Goal: Information Seeking & Learning: Learn about a topic

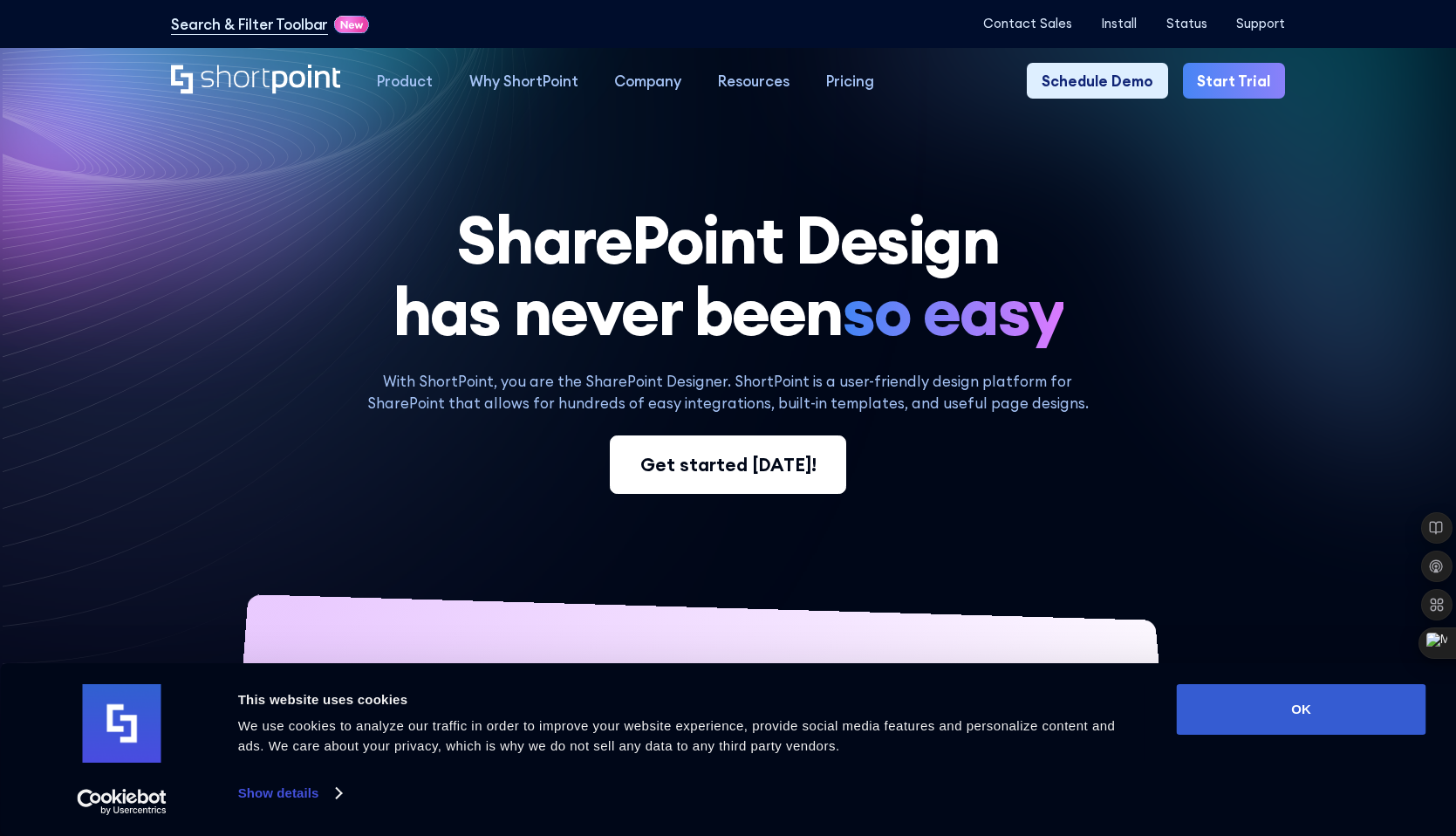
click at [772, 474] on div "Get started today!" at bounding box center [728, 465] width 176 height 27
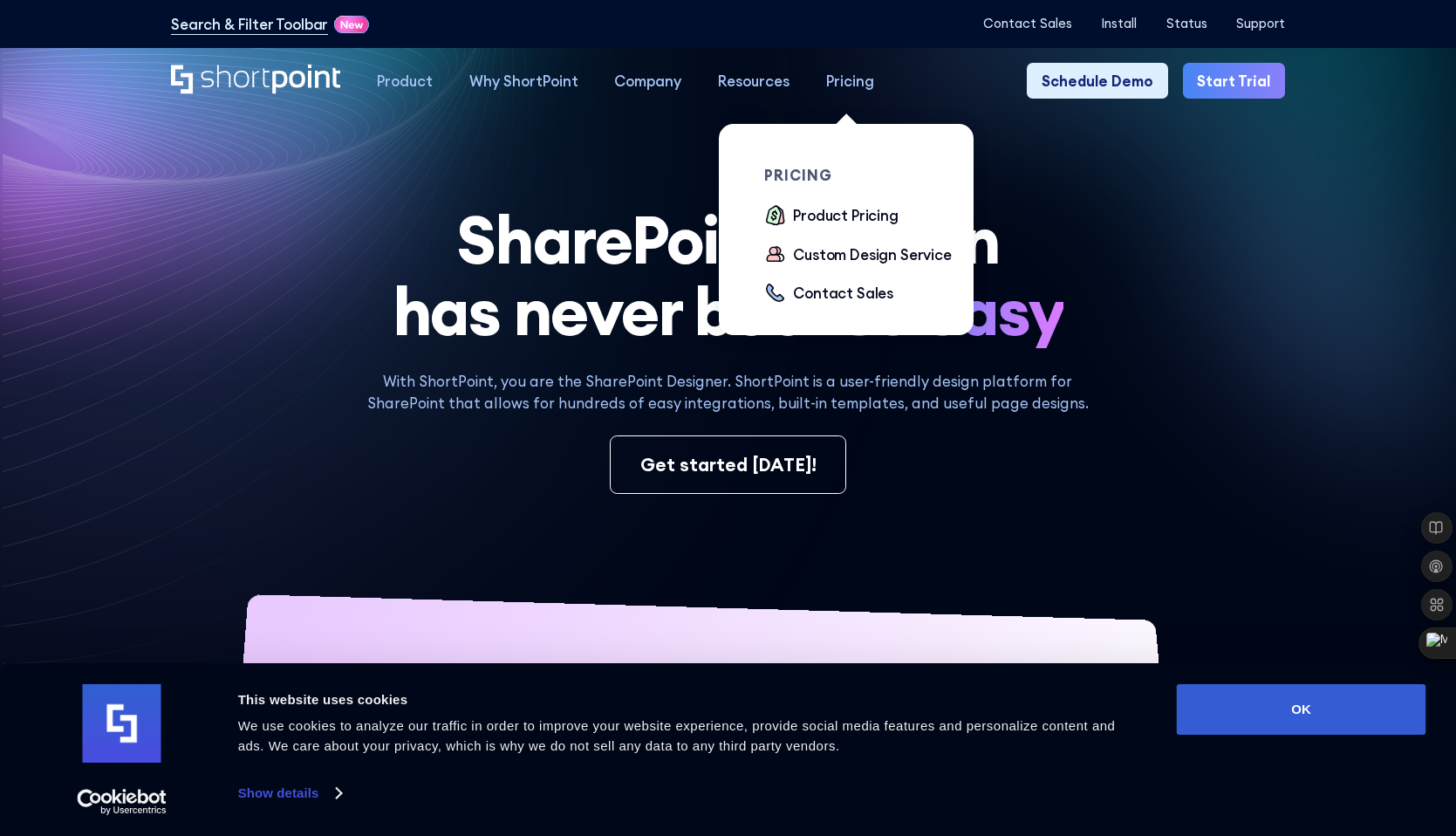
click at [859, 83] on div "Pricing" at bounding box center [850, 80] width 48 height 22
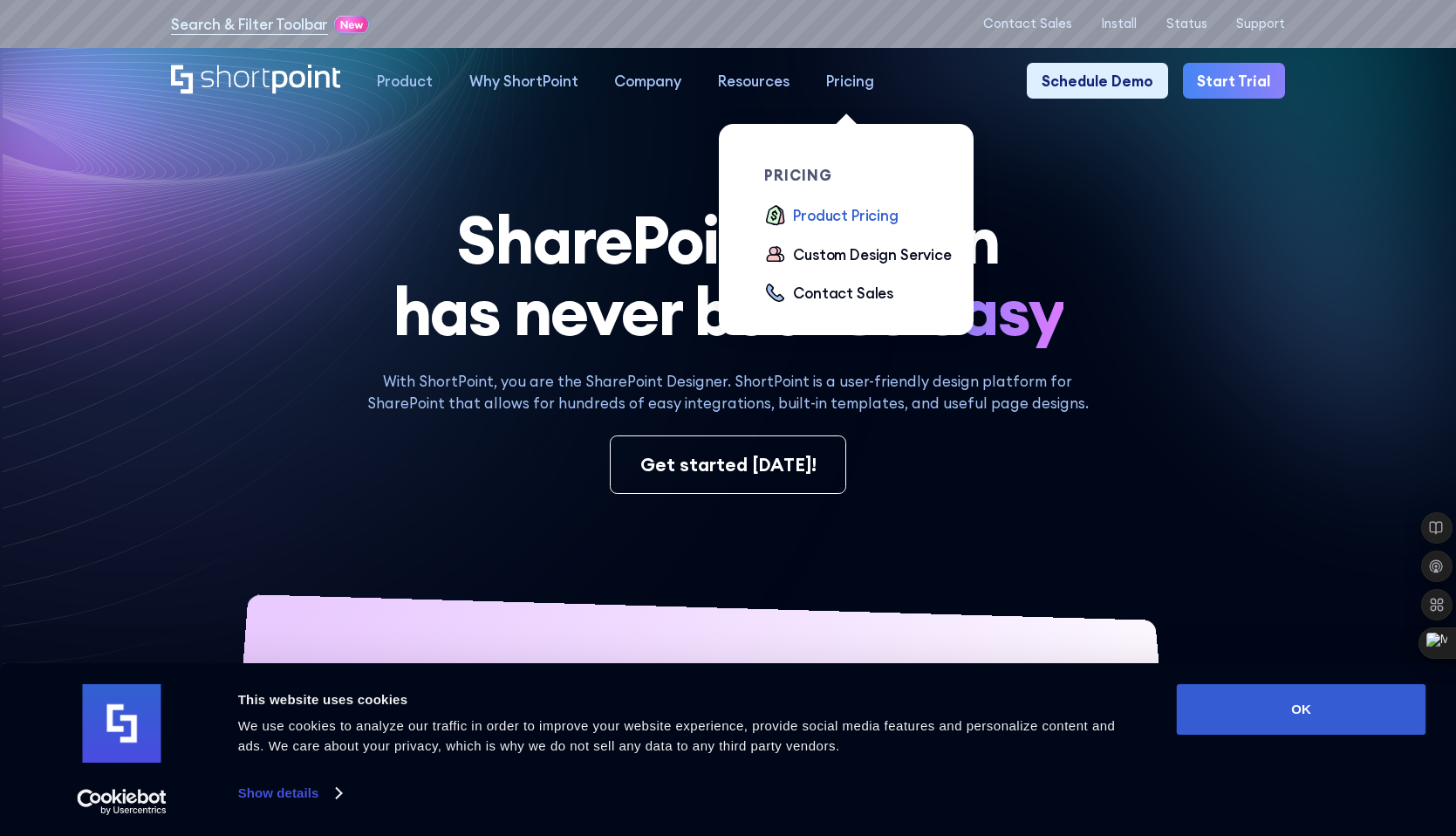
click at [838, 216] on div "Product Pricing" at bounding box center [846, 216] width 106 height 22
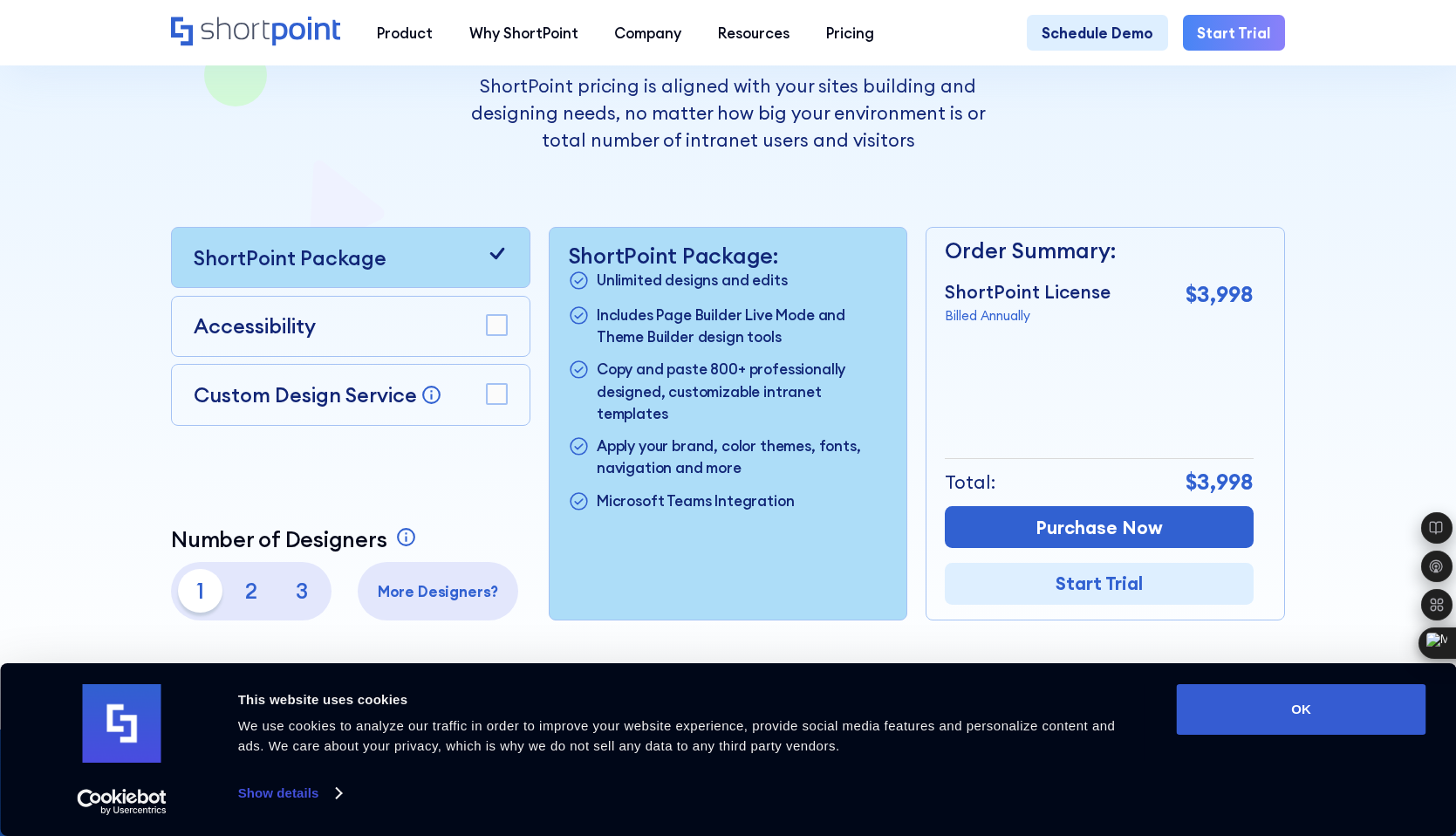
scroll to position [470, 0]
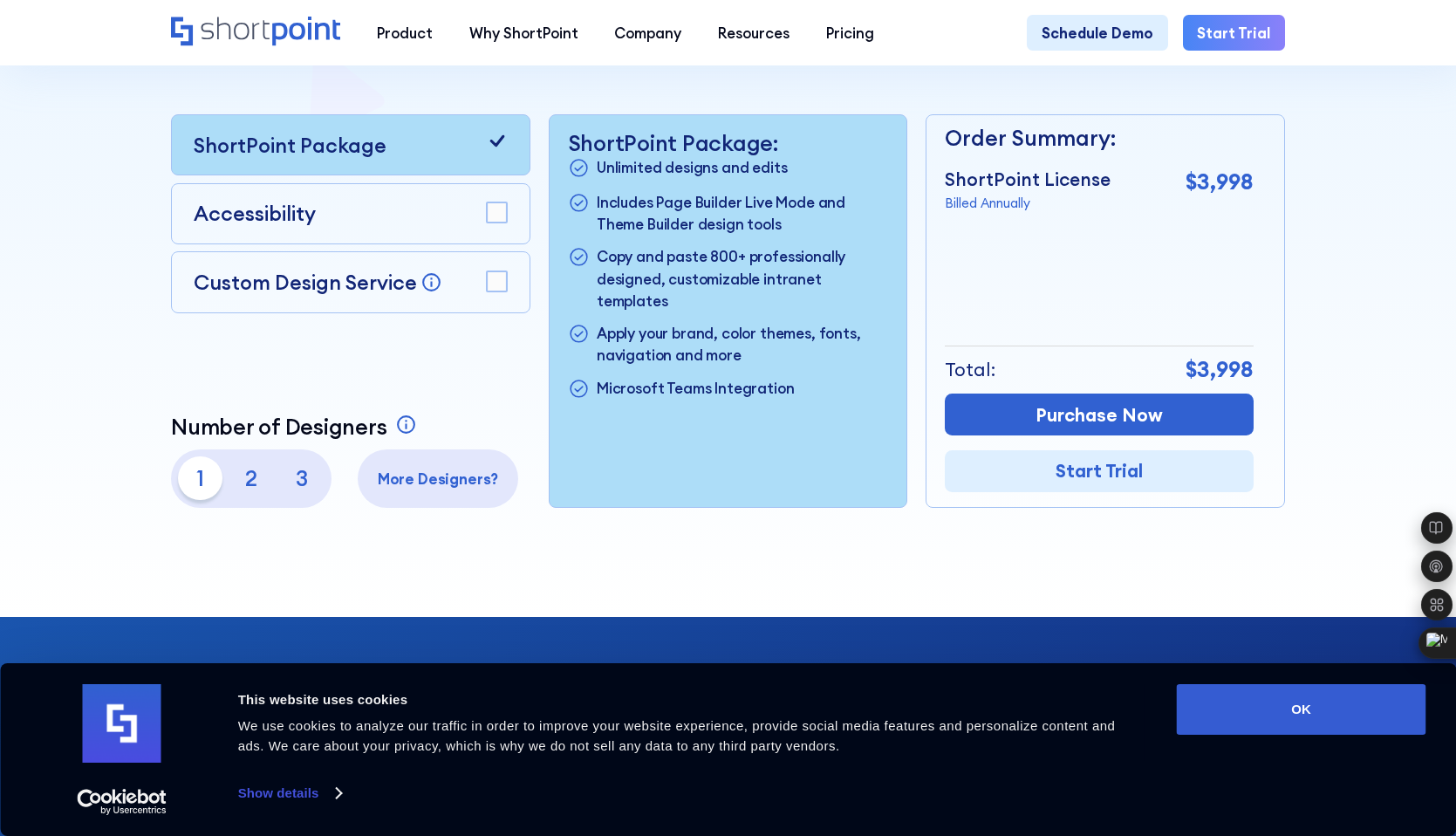
click at [500, 212] on rect at bounding box center [497, 213] width 20 height 20
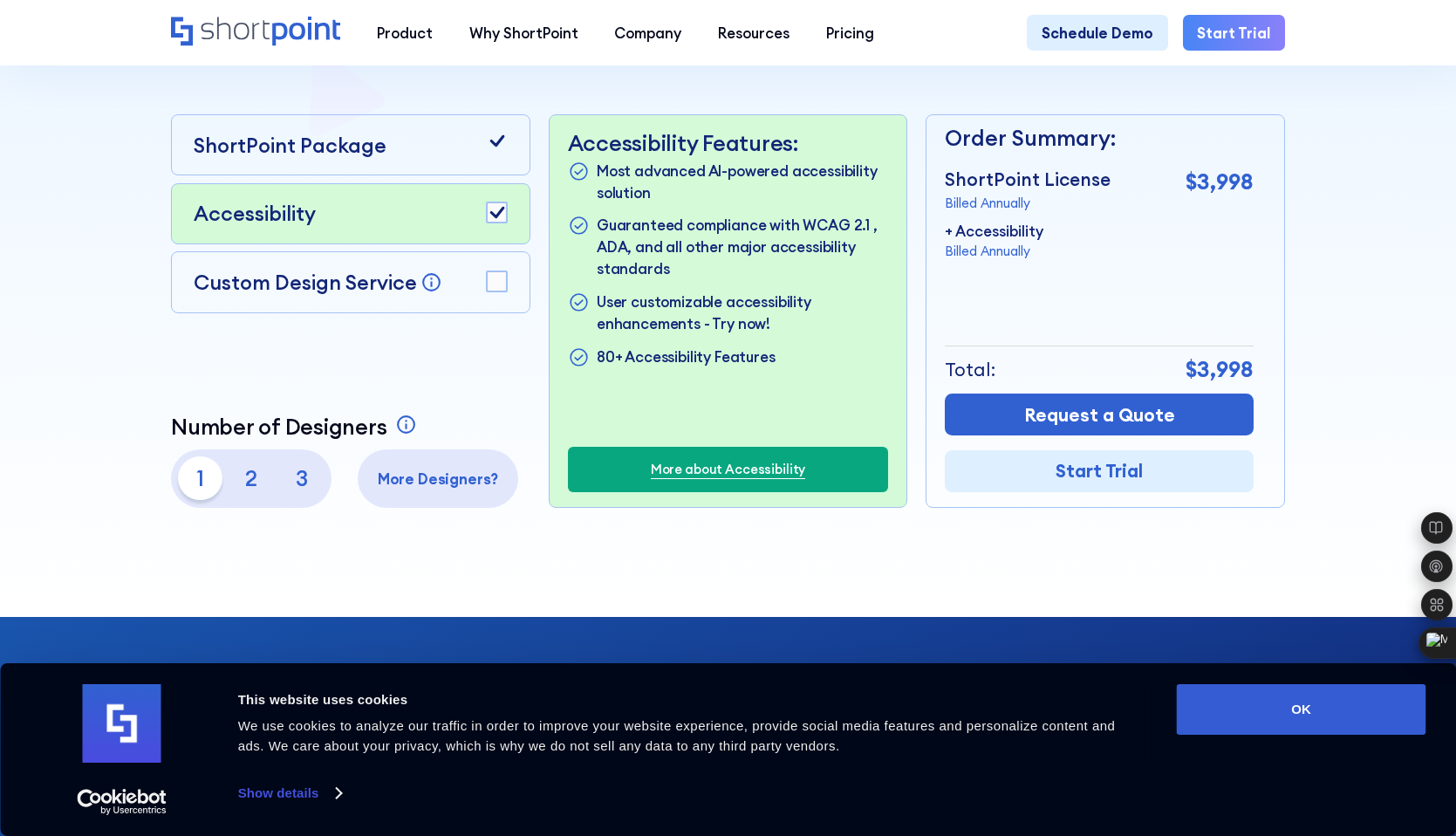
click at [500, 212] on icon at bounding box center [497, 212] width 15 height 12
click at [500, 205] on rect at bounding box center [497, 213] width 20 height 20
click at [499, 292] on div at bounding box center [497, 282] width 22 height 25
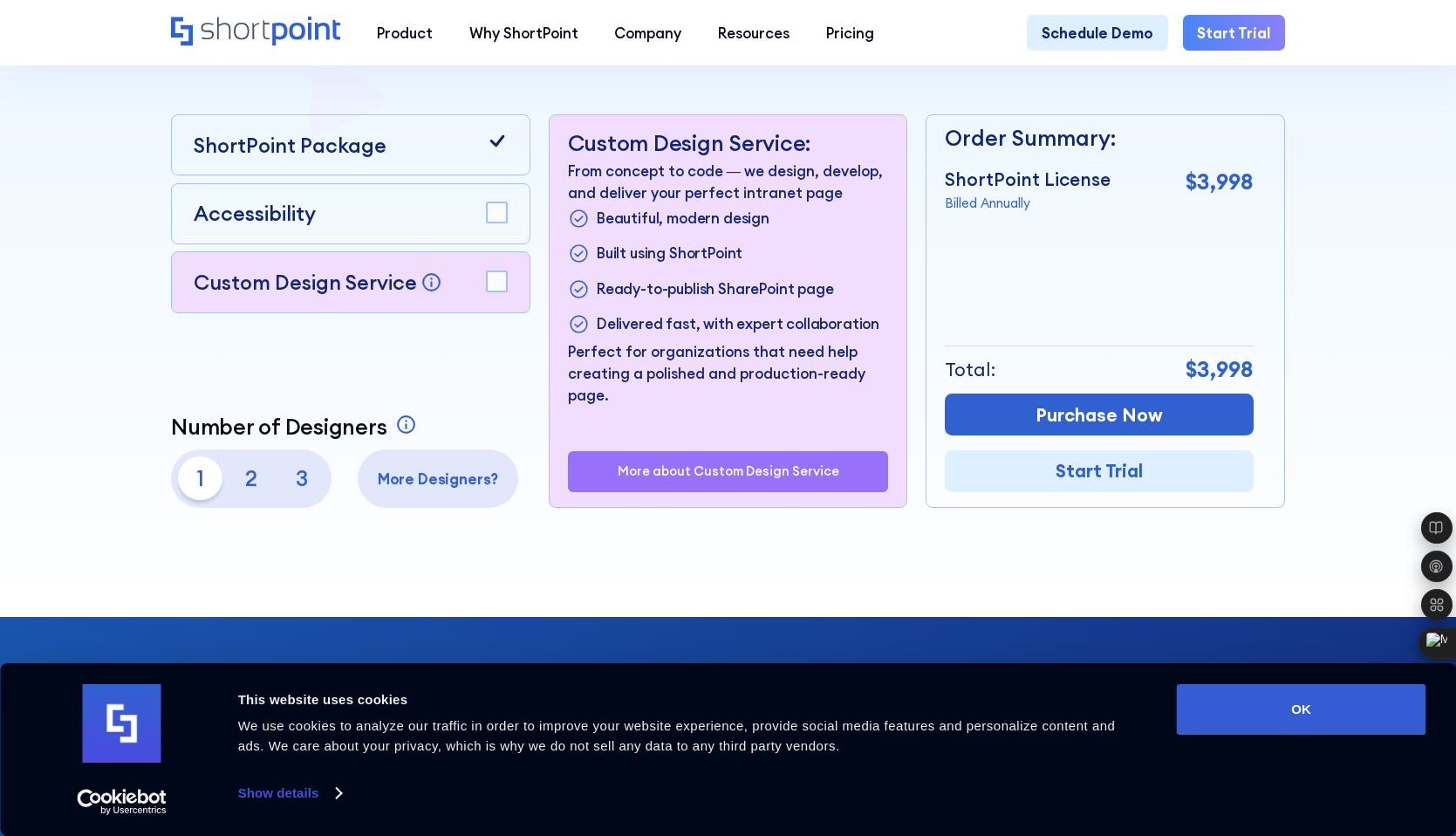
click at [499, 292] on div at bounding box center [497, 282] width 22 height 25
click at [499, 285] on rect at bounding box center [497, 281] width 20 height 20
click at [497, 143] on icon at bounding box center [497, 140] width 15 height 12
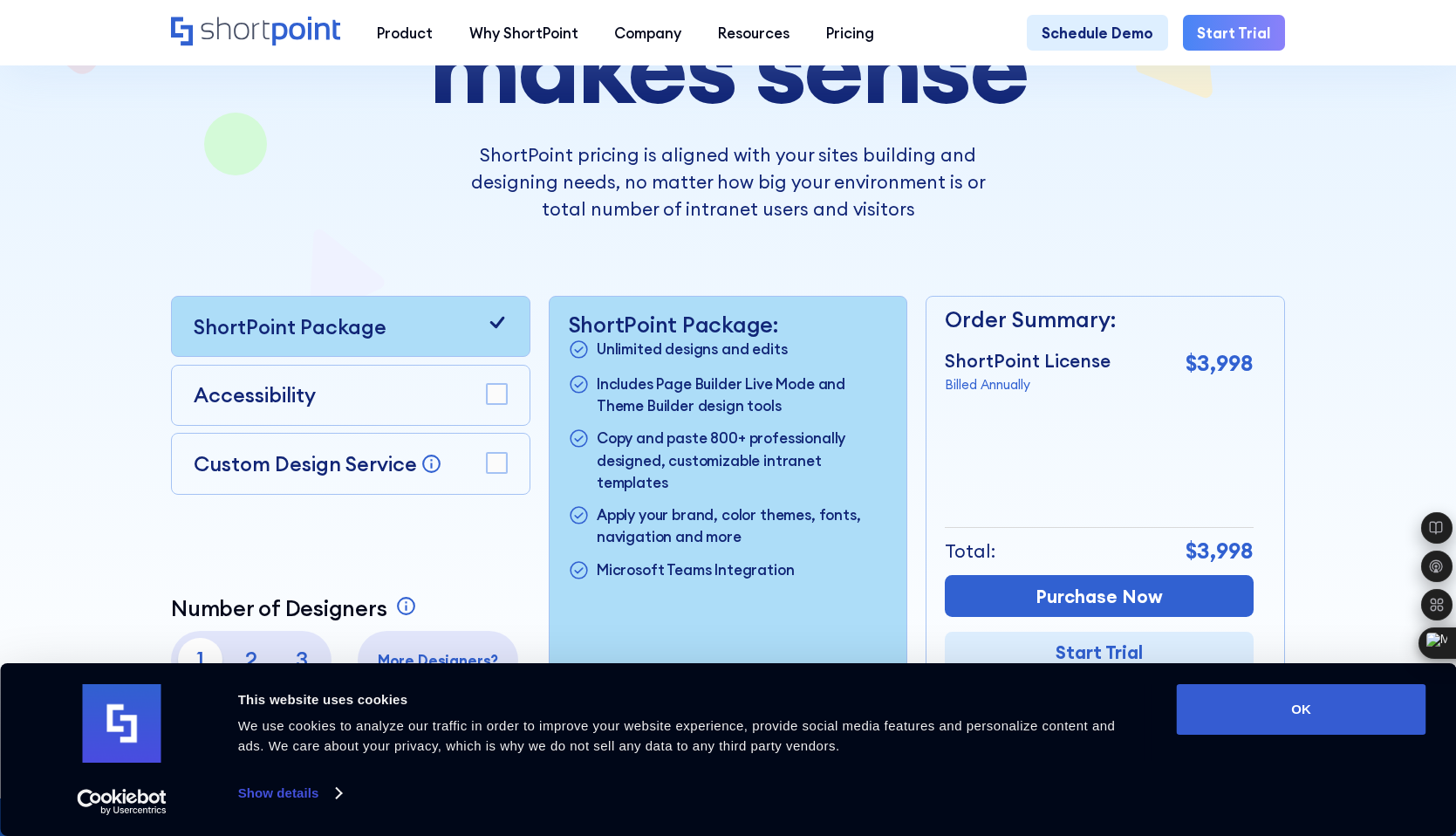
scroll to position [283, 0]
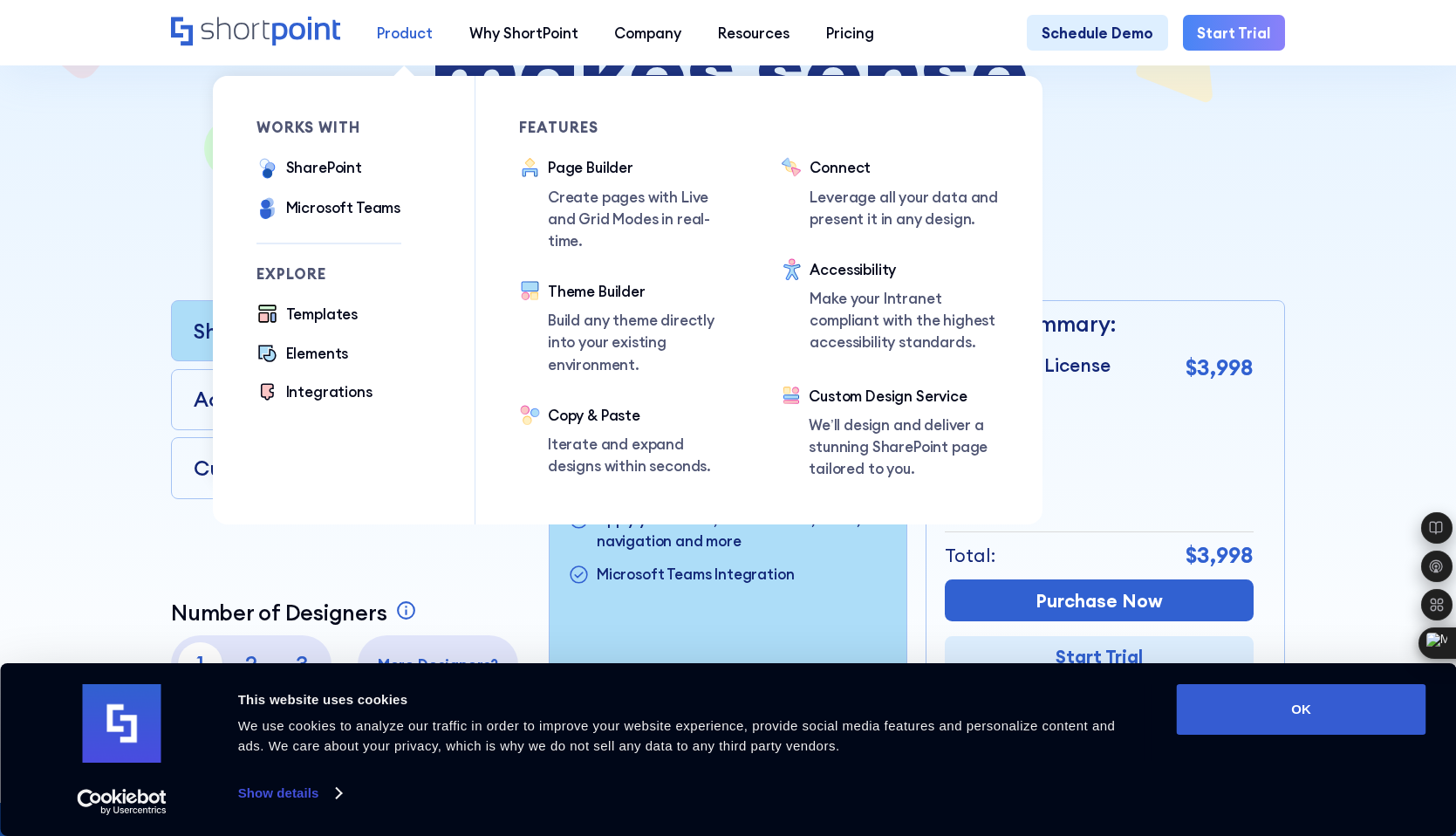
click at [406, 31] on div "Product" at bounding box center [405, 33] width 56 height 22
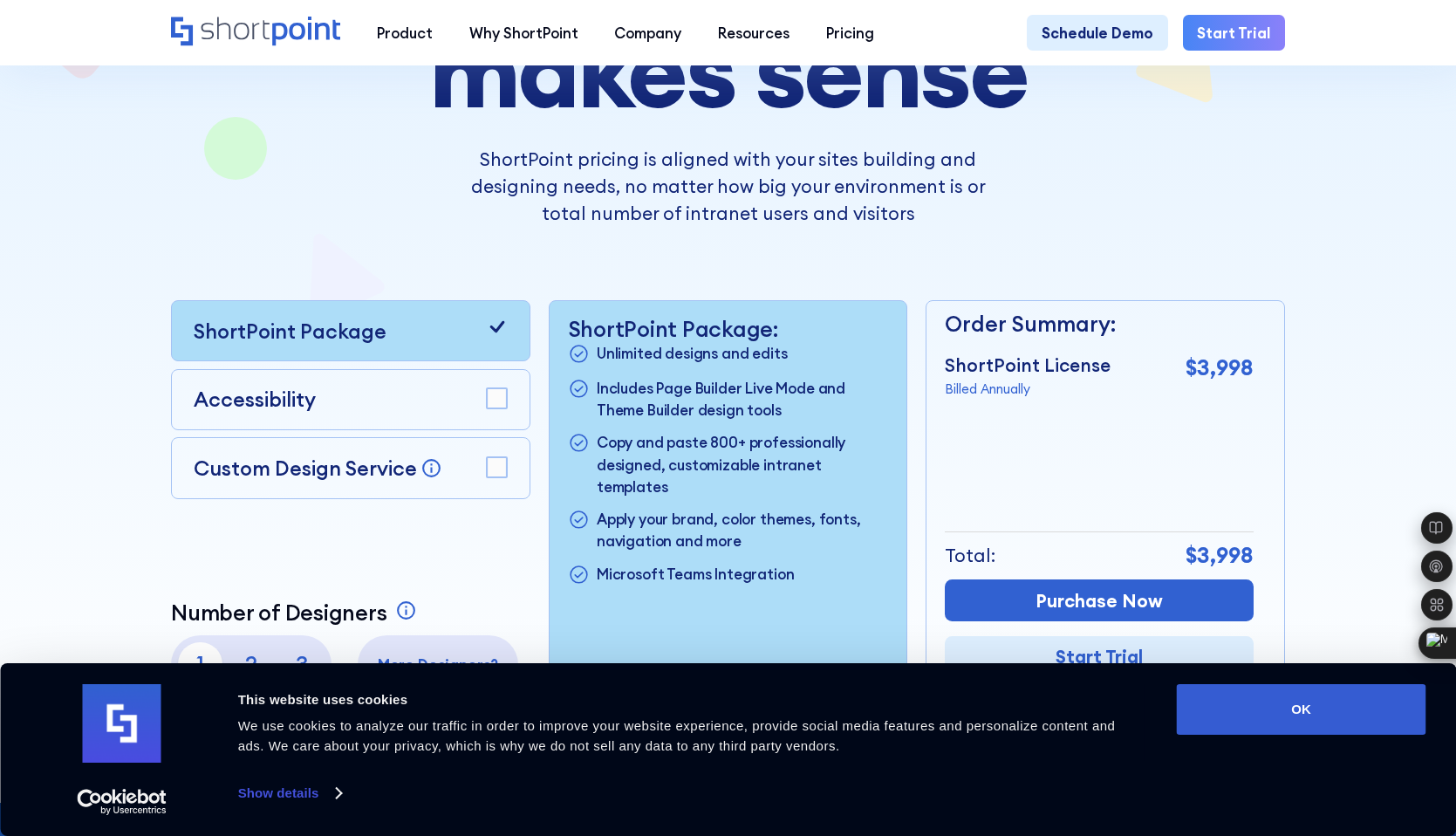
click at [1287, 128] on div at bounding box center [727, 278] width 1311 height 1050
